Goal: Obtain resource: Obtain resource

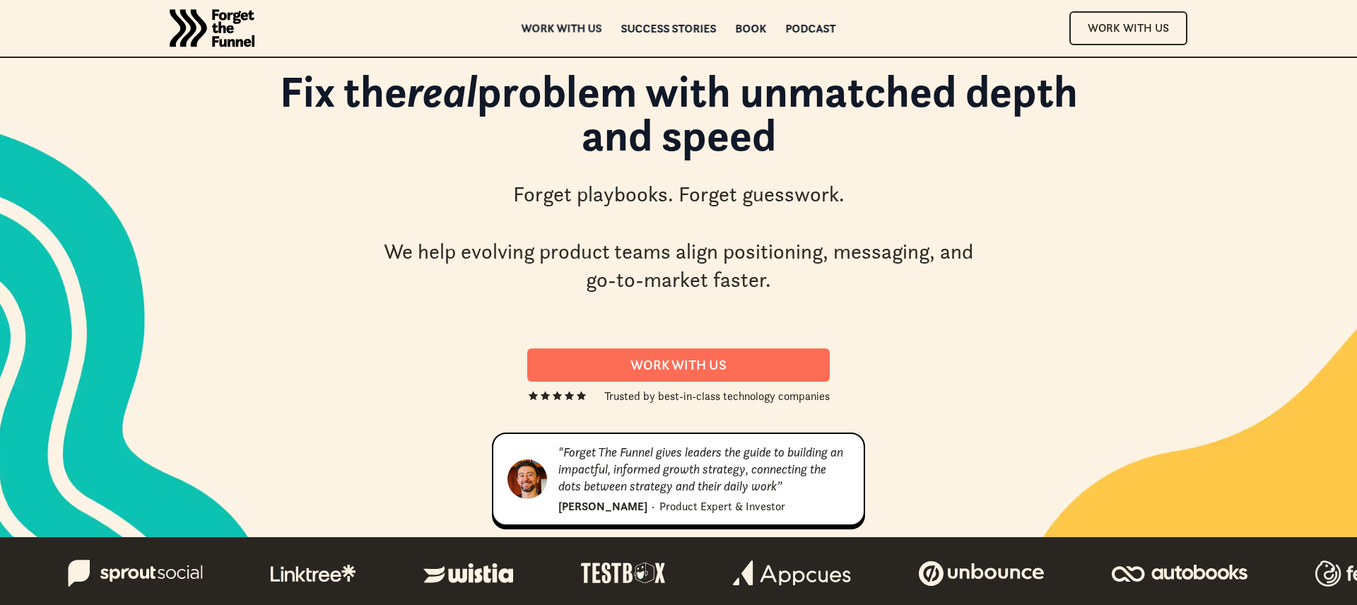
click at [578, 29] on div "Work with us" at bounding box center [562, 28] width 81 height 10
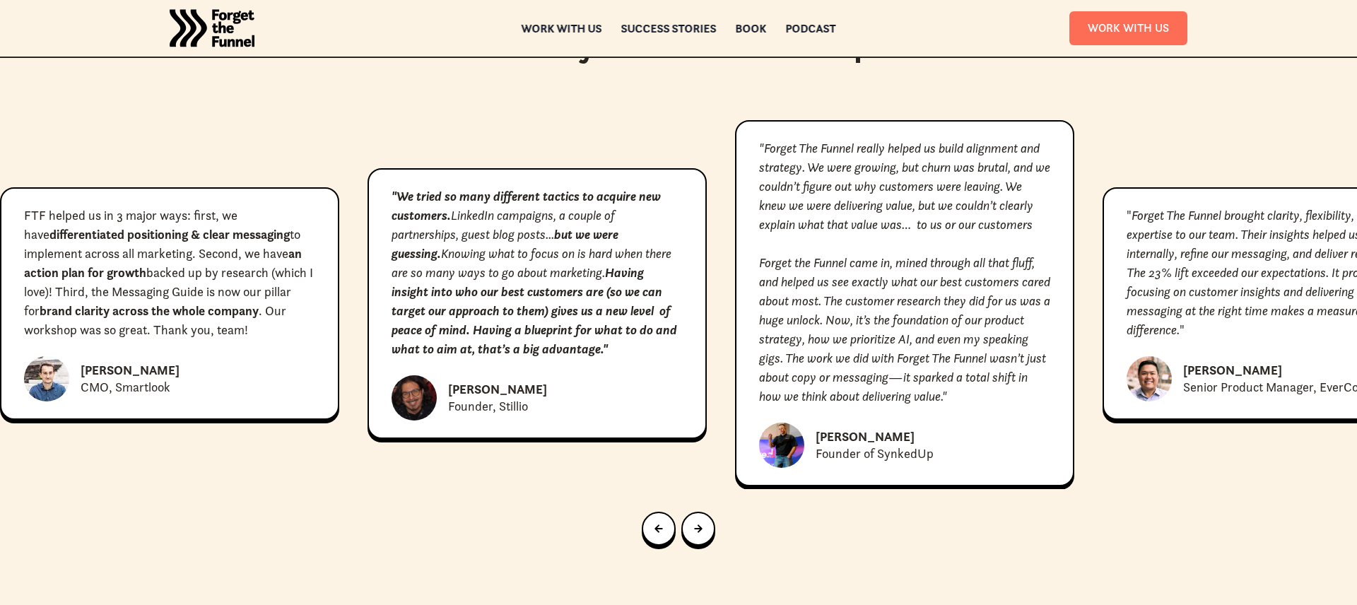
scroll to position [6457, 0]
click at [228, 20] on img "home" at bounding box center [212, 28] width 85 height 57
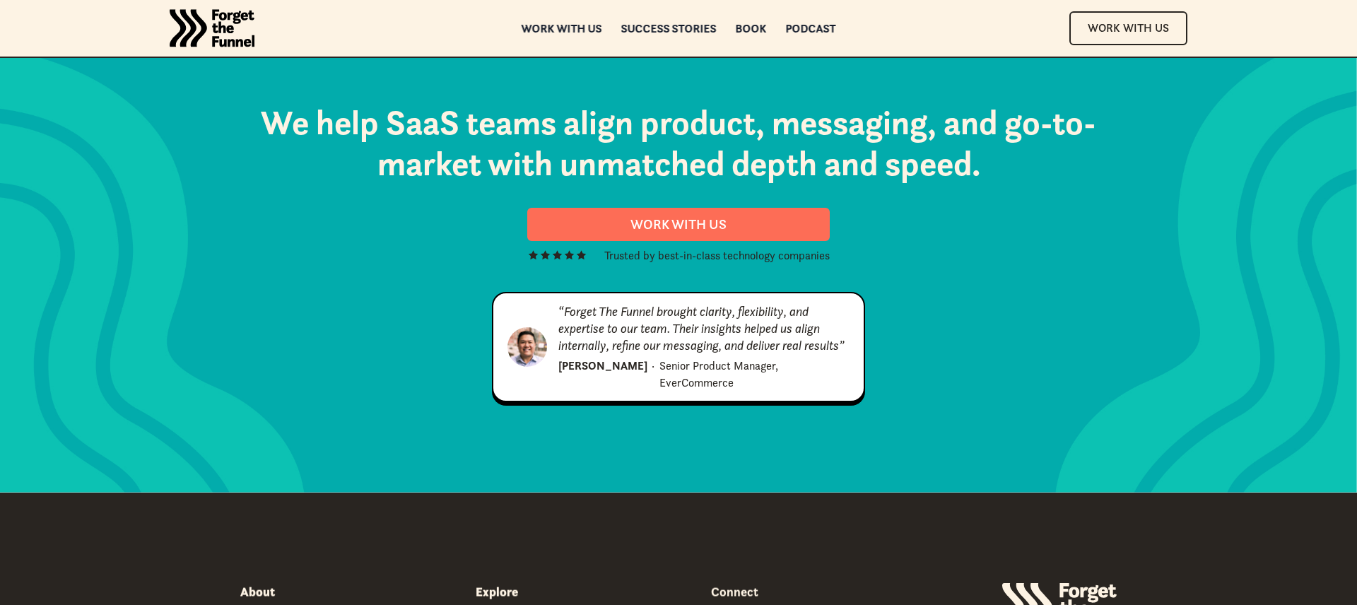
scroll to position [7231, 0]
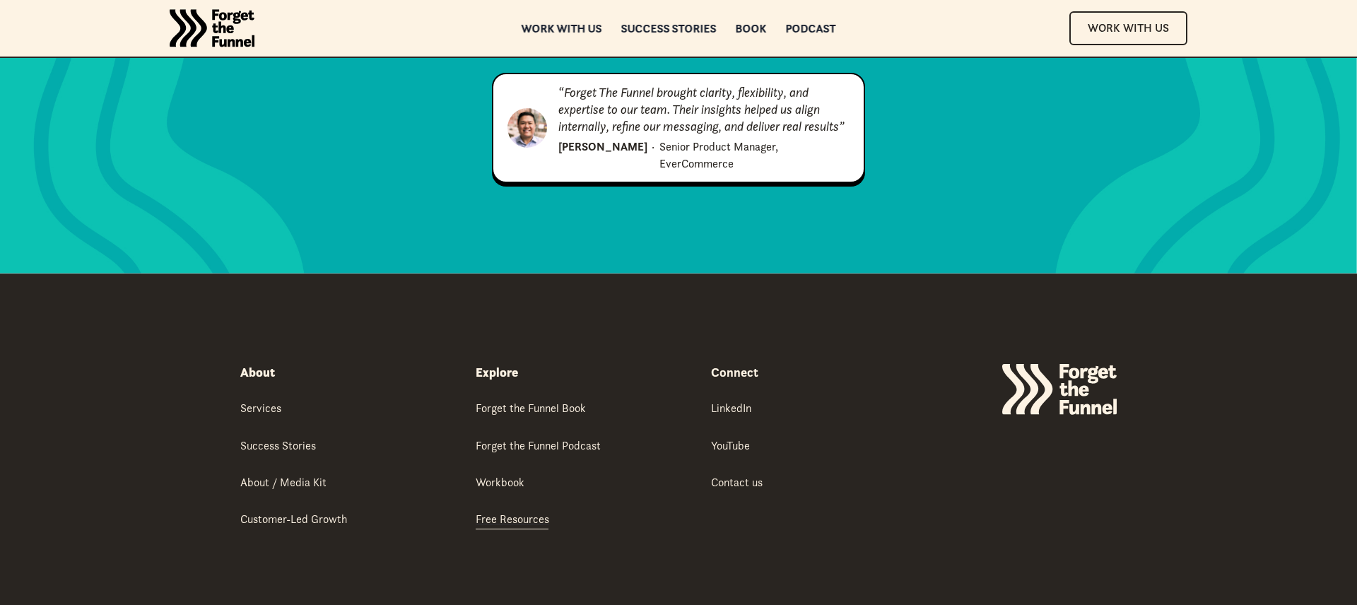
click at [493, 511] on div "Free Resources" at bounding box center [513, 519] width 74 height 16
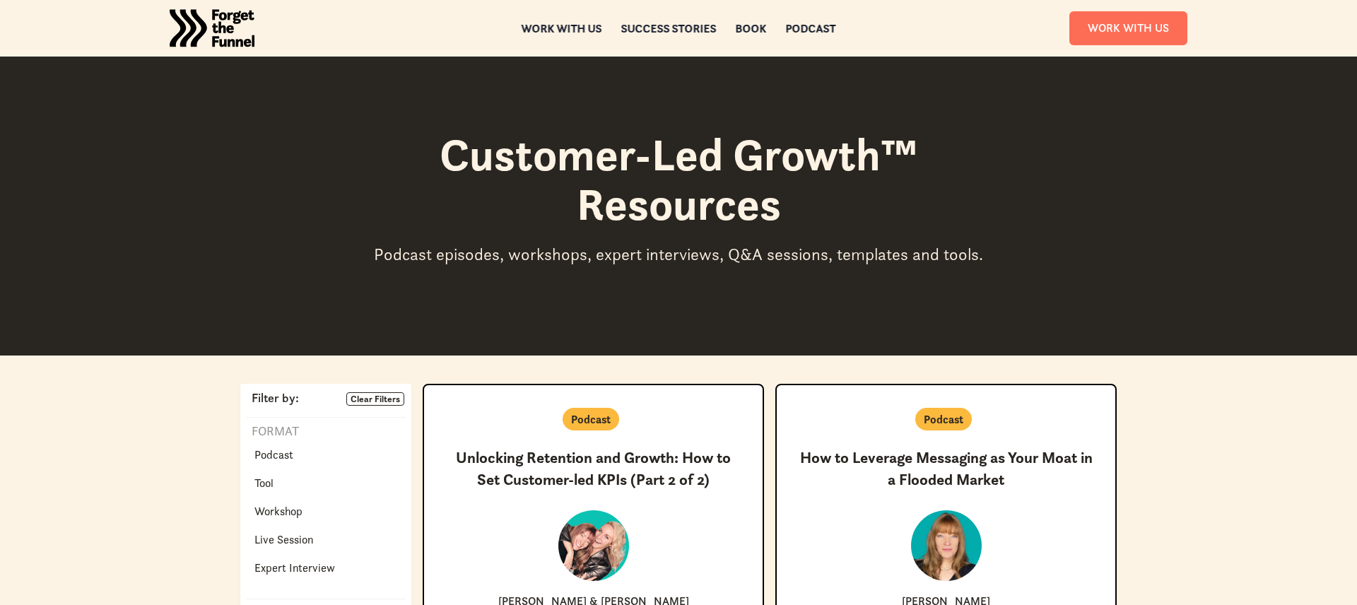
scroll to position [270, 0]
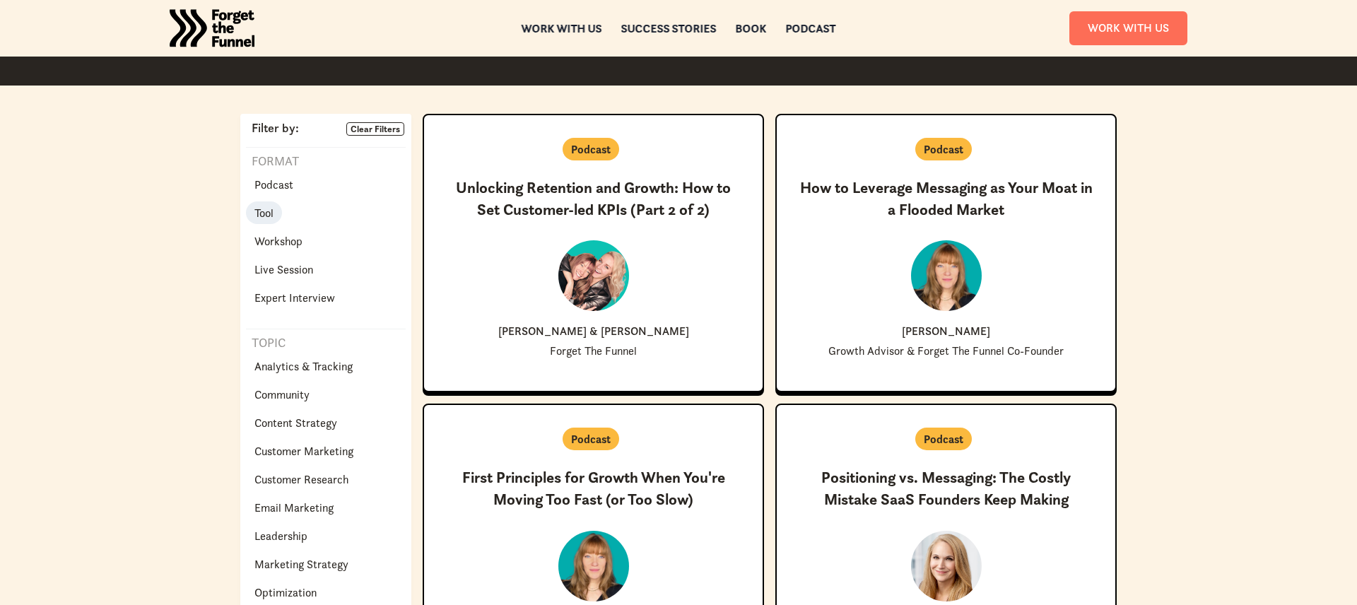
click at [264, 212] on p "Tool" at bounding box center [263, 212] width 19 height 17
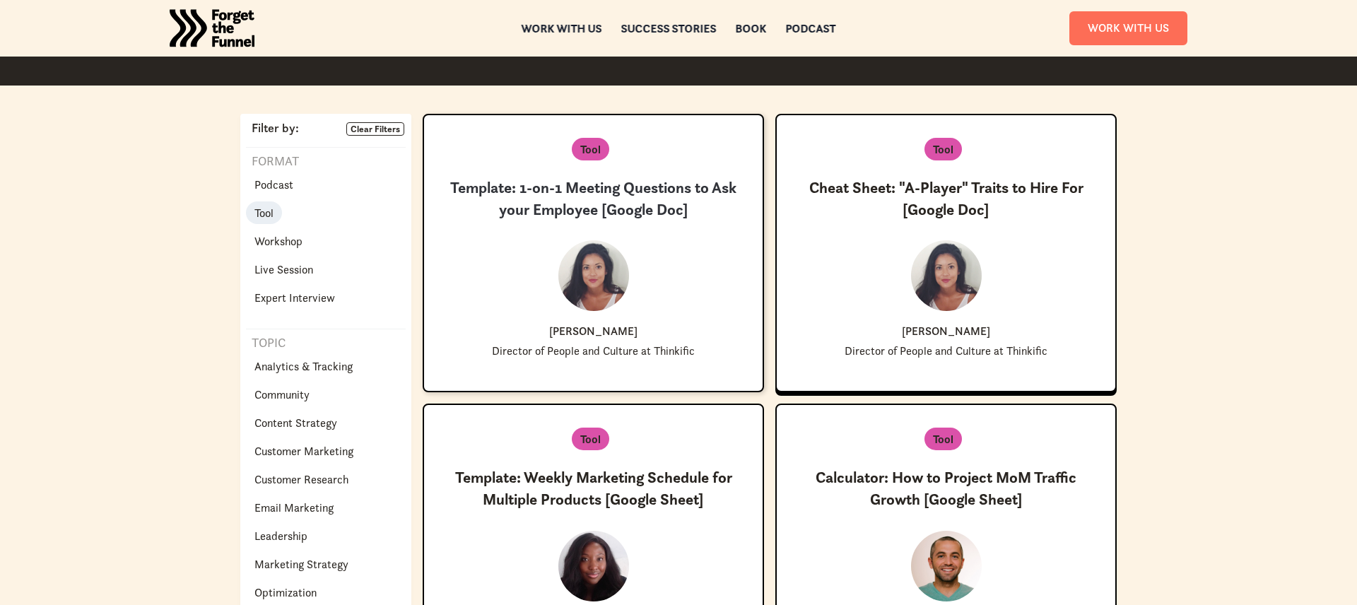
click at [657, 212] on h3 "Template: 1-on-1 Meeting Questions to Ask your Employee [Google Doc]" at bounding box center [593, 199] width 293 height 44
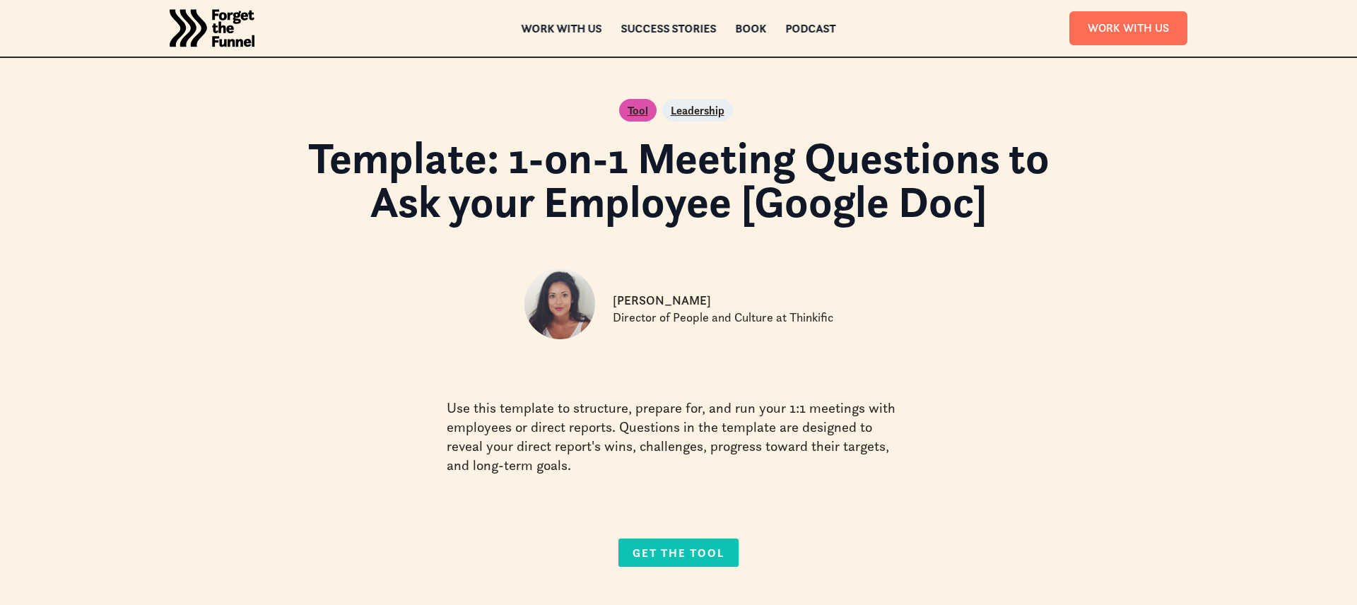
scroll to position [200, 0]
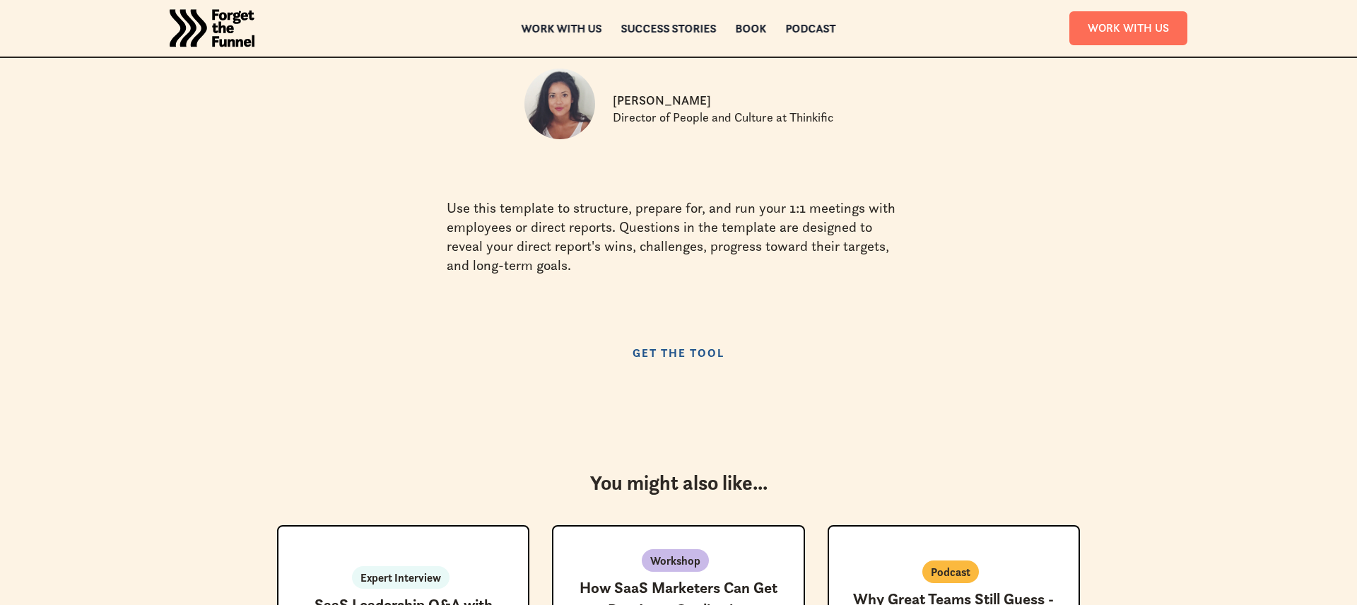
click at [692, 353] on link "Get the Tool" at bounding box center [678, 353] width 120 height 28
